Goal: Task Accomplishment & Management: Use online tool/utility

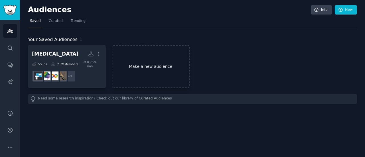
click at [132, 76] on link "Make a new audience" at bounding box center [151, 66] width 78 height 43
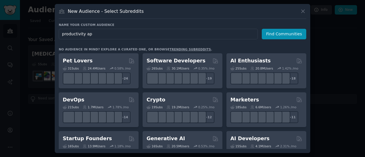
type input "productivity app"
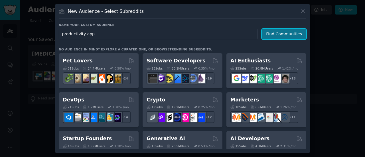
click at [278, 36] on button "Find Communities" at bounding box center [284, 34] width 44 height 11
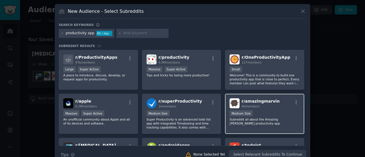
click at [264, 108] on div "r/ amazingmarvin 4k members Medium Size Subreddit all about the Amazing [PERSON…" at bounding box center [264, 114] width 79 height 40
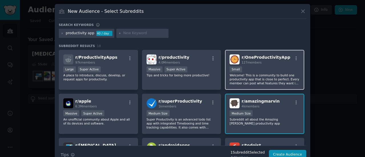
click at [266, 69] on div "Small" at bounding box center [265, 69] width 70 height 7
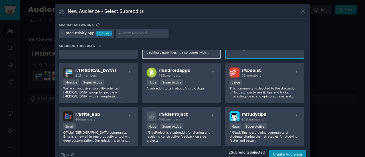
scroll to position [75, 0]
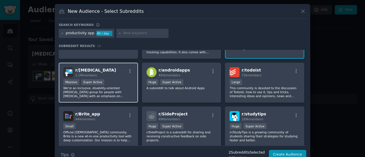
click at [114, 72] on div "r/ [MEDICAL_DATA] 2.1M members" at bounding box center [98, 72] width 70 height 10
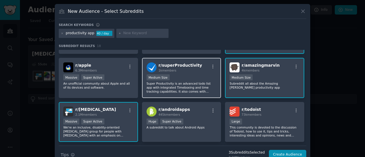
scroll to position [0, 0]
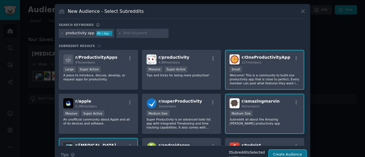
click at [287, 154] on button "Create Audience" at bounding box center [288, 155] width 38 height 10
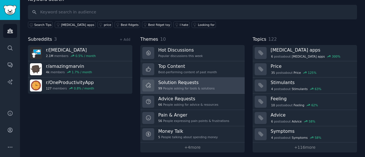
scroll to position [37, 0]
click at [176, 84] on div "Solution Requests 99 People asking for tools & solutions" at bounding box center [186, 85] width 56 height 12
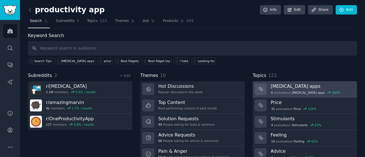
click at [279, 87] on h3 "[MEDICAL_DATA] apps" at bounding box center [312, 86] width 82 height 6
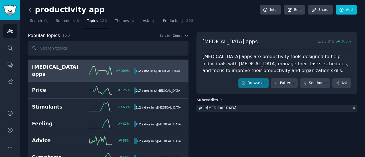
click at [31, 8] on icon at bounding box center [30, 10] width 6 height 6
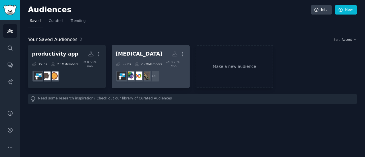
click at [131, 52] on div "[MEDICAL_DATA]" at bounding box center [139, 53] width 47 height 7
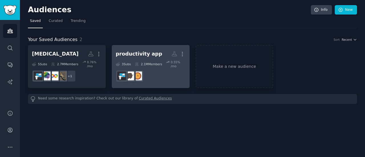
click at [135, 48] on link "productivity app More 3 Sub s 2.1M Members 0.55 % /mo r/ADHD" at bounding box center [151, 66] width 78 height 43
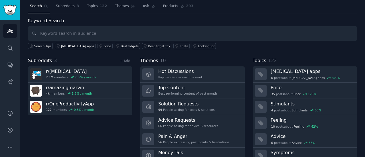
scroll to position [38, 0]
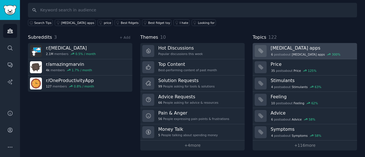
click at [305, 48] on h3 "[MEDICAL_DATA] apps" at bounding box center [312, 48] width 82 height 6
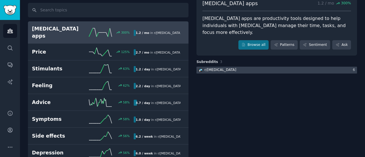
click at [266, 67] on div at bounding box center [277, 70] width 161 height 7
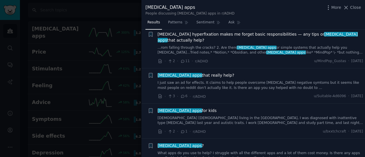
scroll to position [30, 0]
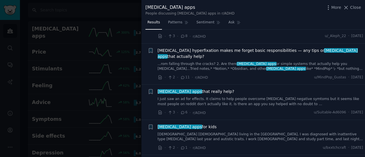
click at [212, 51] on span "[MEDICAL_DATA] hyperfixation makes me forget basic responsibilities — any tips …" at bounding box center [261, 54] width 206 height 12
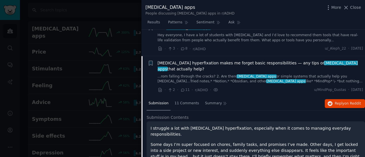
scroll to position [18, 0]
